Goal: Communication & Community: Ask a question

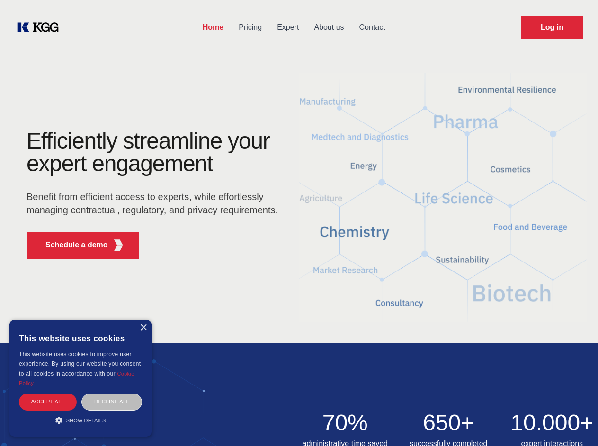
click at [299, 223] on div "Efficiently streamline your expert engagement Benefit from efficient access to …" at bounding box center [155, 198] width 288 height 137
click at [71, 245] on p "Schedule a demo" at bounding box center [76, 245] width 62 height 11
click at [143, 328] on div "× This website uses cookies This website uses cookies to improve user experienc…" at bounding box center [80, 378] width 142 height 117
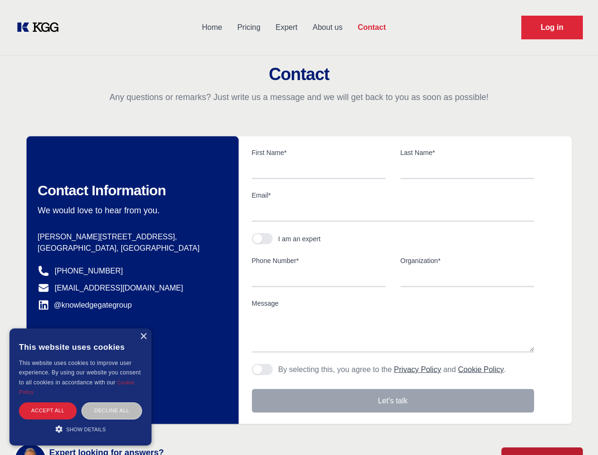
click at [48, 402] on div "Accept all" at bounding box center [48, 410] width 58 height 17
click at [112, 402] on div "Decline all" at bounding box center [111, 410] width 61 height 17
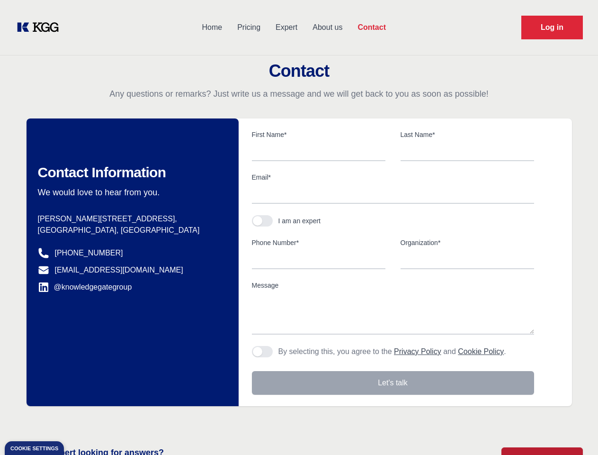
click at [80, 420] on main "Contact Any questions or remarks? Just write us a message and we will get back …" at bounding box center [299, 246] width 598 height 493
